Goal: Task Accomplishment & Management: Manage account settings

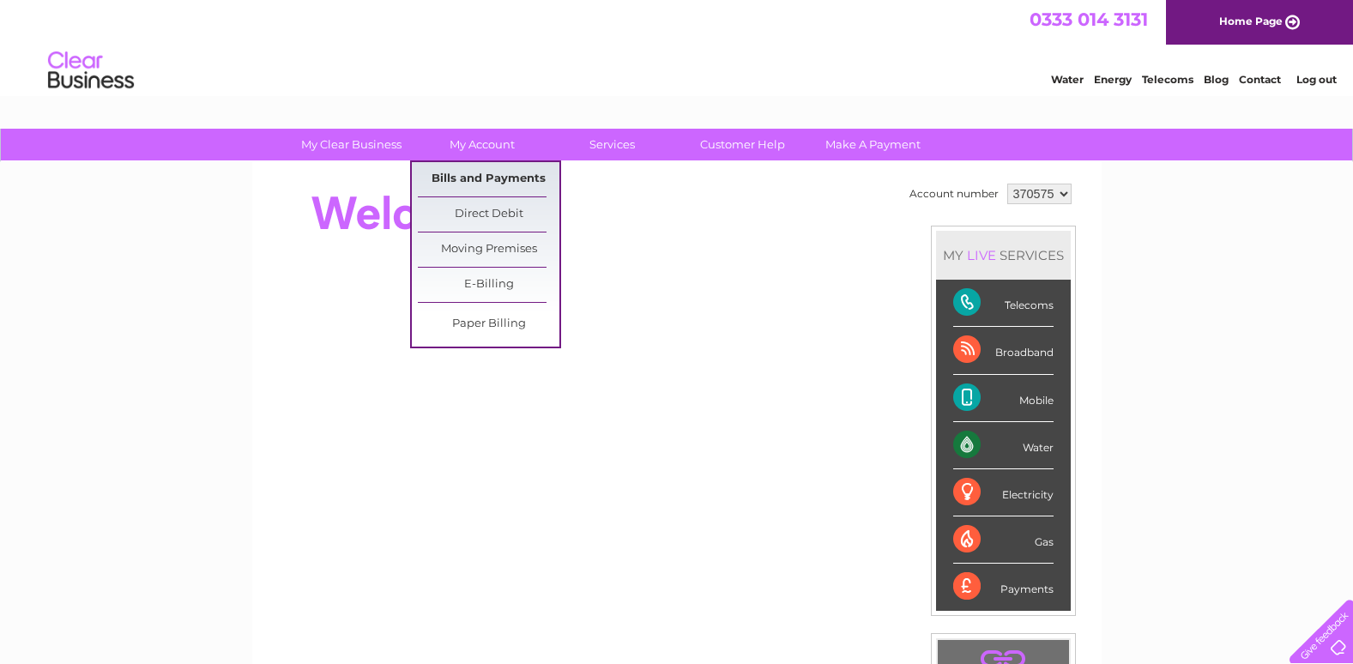
click at [487, 181] on link "Bills and Payments" at bounding box center [489, 179] width 142 height 34
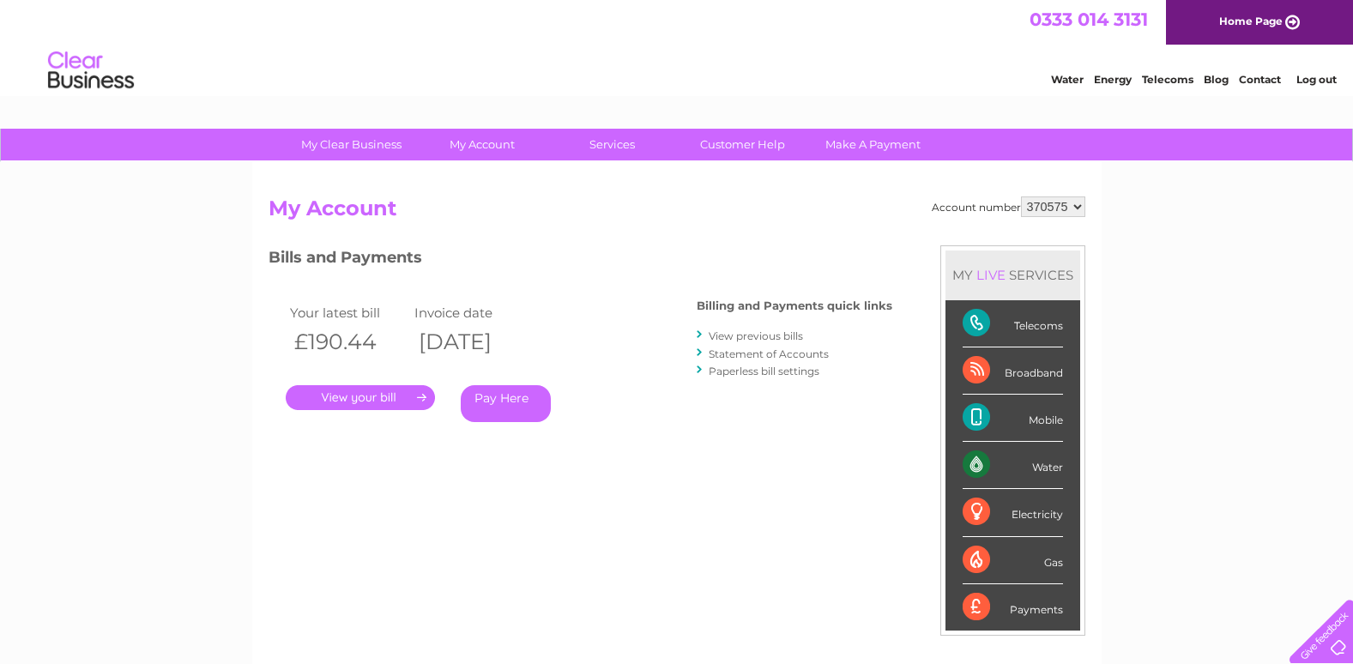
click at [397, 407] on link "." at bounding box center [360, 397] width 149 height 25
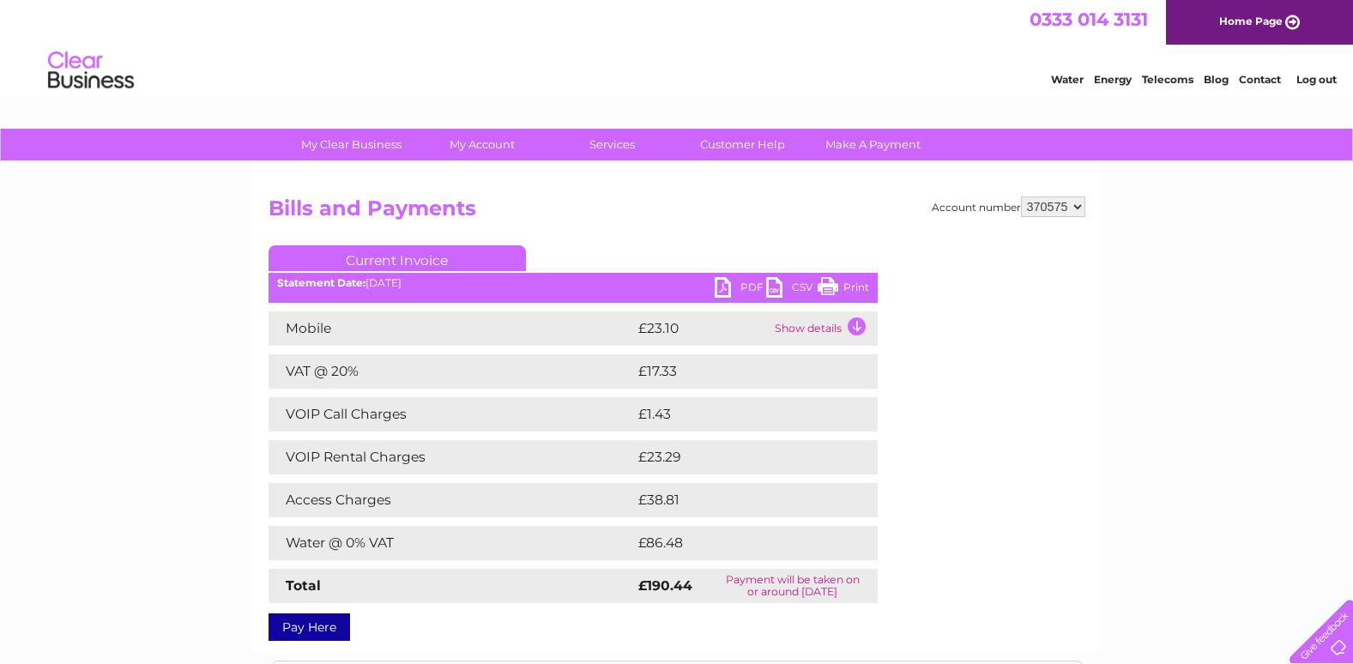
click at [832, 281] on link "Print" at bounding box center [843, 289] width 51 height 25
